Goal: Information Seeking & Learning: Check status

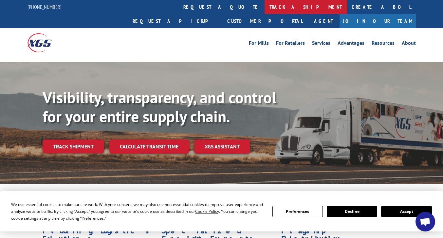
click at [264, 10] on link "track a shipment" at bounding box center [305, 7] width 82 height 14
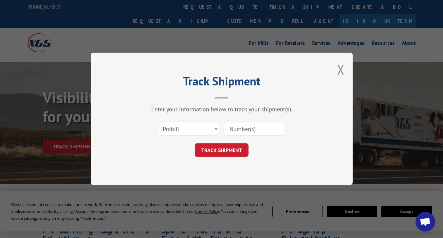
click at [234, 127] on input at bounding box center [254, 129] width 60 height 14
click at [215, 129] on select "Select category... Probill BOL PO" at bounding box center [189, 129] width 60 height 14
select select "bol"
click at [159, 122] on select "Select category... Probill BOL PO" at bounding box center [189, 129] width 60 height 14
click at [231, 131] on input at bounding box center [254, 129] width 60 height 14
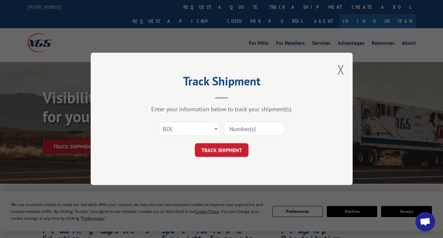
paste input "5572600"
type input "5572600"
click at [226, 152] on button "TRACK SHIPMENT" at bounding box center [222, 151] width 54 height 14
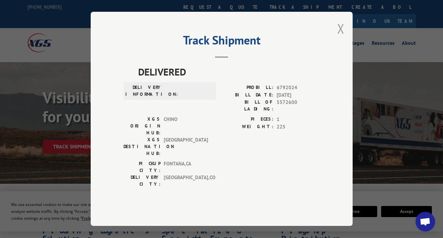
click at [340, 37] on button "Close modal" at bounding box center [340, 28] width 7 height 17
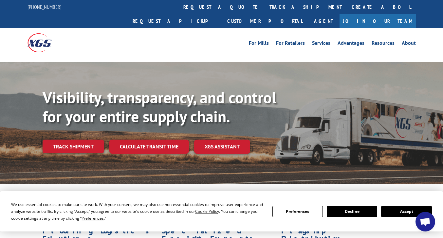
click at [340, 58] on div at bounding box center [221, 58] width 443 height 0
